Goal: Obtain resource: Obtain resource

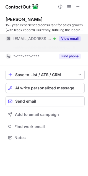
scroll to position [2, 2]
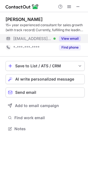
click at [69, 42] on div "View email" at bounding box center [68, 38] width 25 height 9
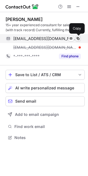
click at [79, 40] on span at bounding box center [78, 39] width 4 height 4
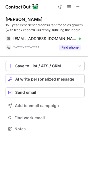
scroll to position [2, 2]
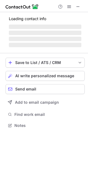
scroll to position [125, 88]
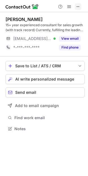
click at [79, 4] on span at bounding box center [78, 6] width 4 height 4
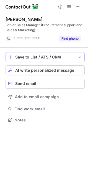
scroll to position [116, 88]
